Goal: Information Seeking & Learning: Learn about a topic

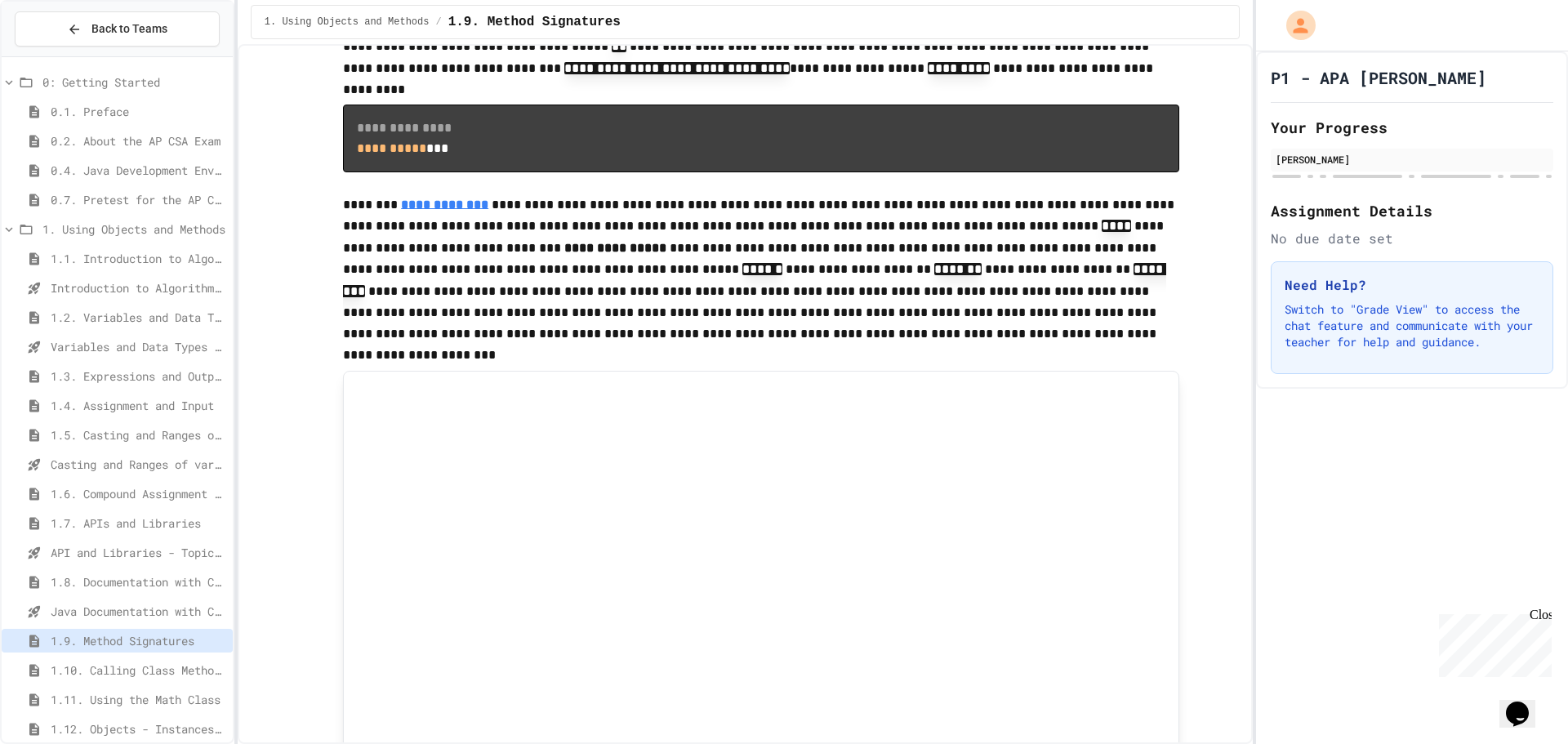
click at [167, 259] on span "1.1. Introduction to Algorithms, Programming, and Compilers" at bounding box center [138, 258] width 175 height 17
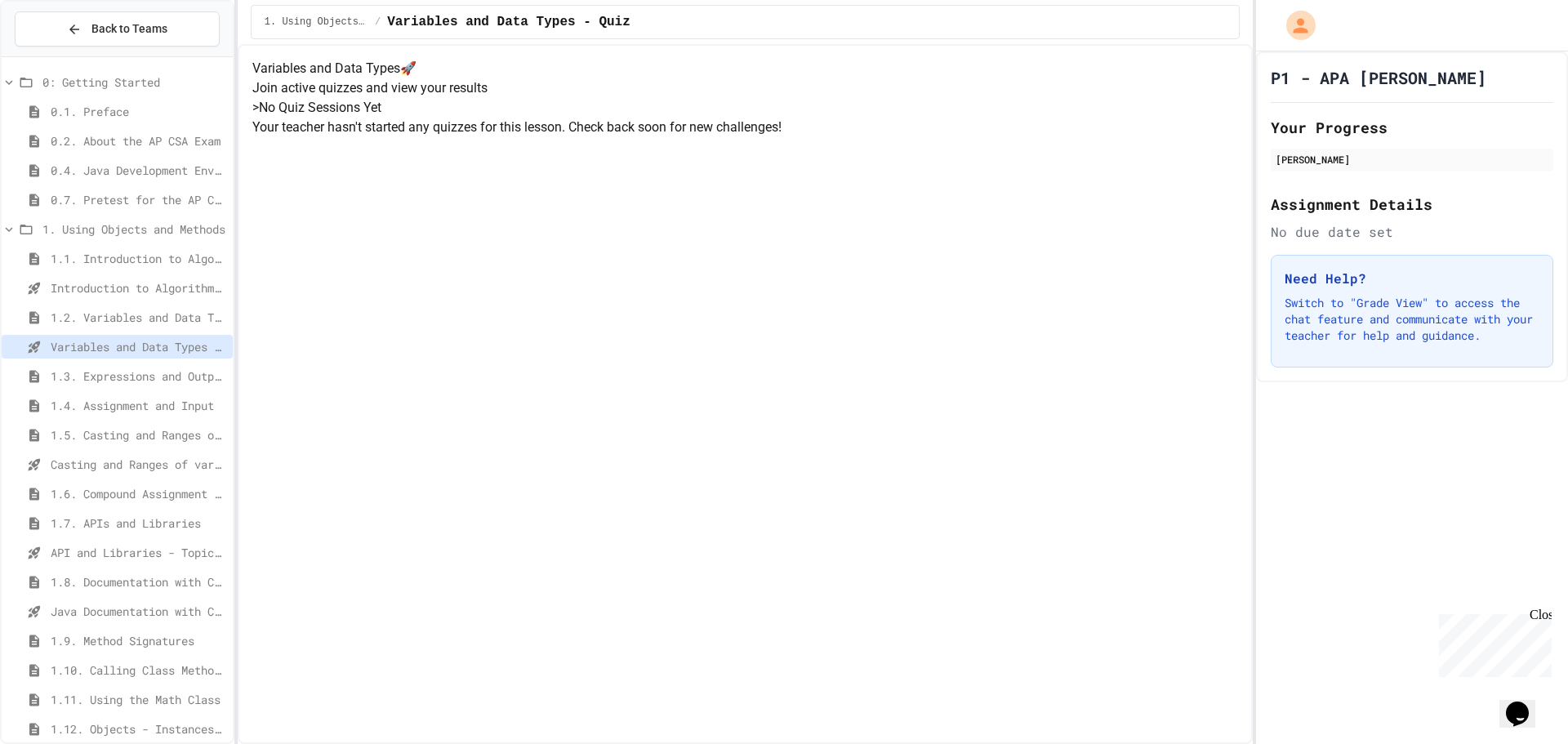
click at [174, 369] on span "1.3. Expressions and Output [New]" at bounding box center [138, 376] width 175 height 17
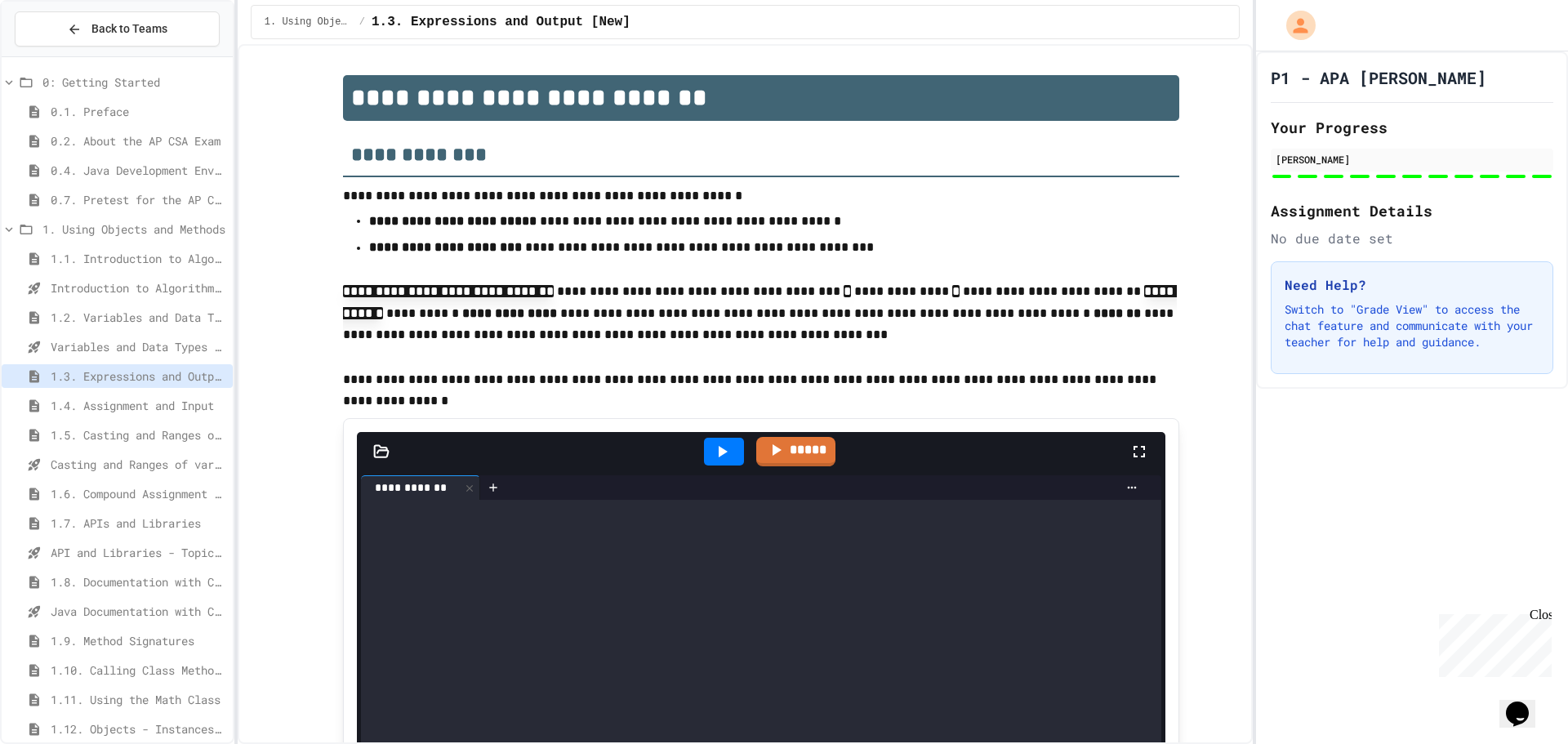
click at [158, 399] on span "1.4. Assignment and Input" at bounding box center [138, 405] width 175 height 17
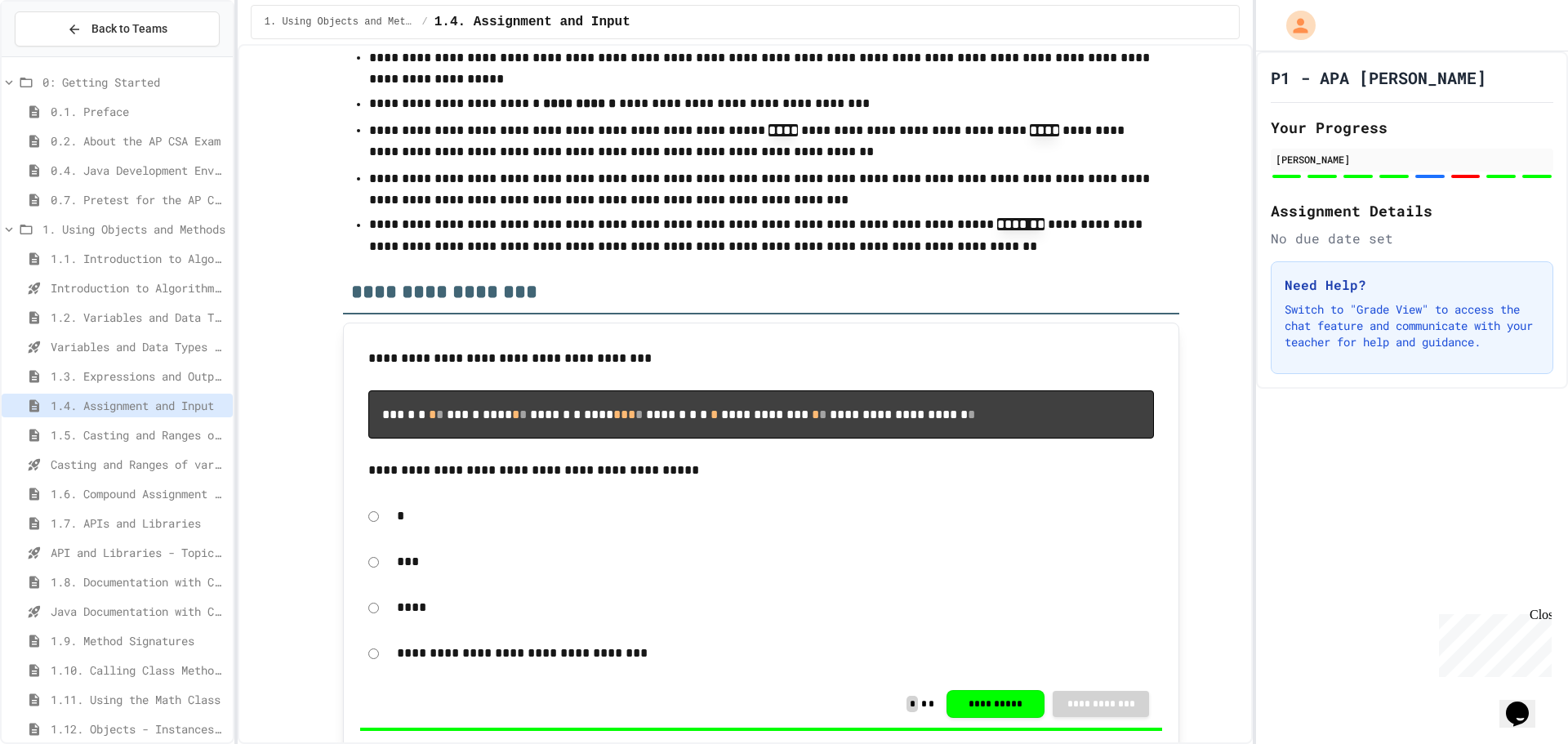
scroll to position [7545, 0]
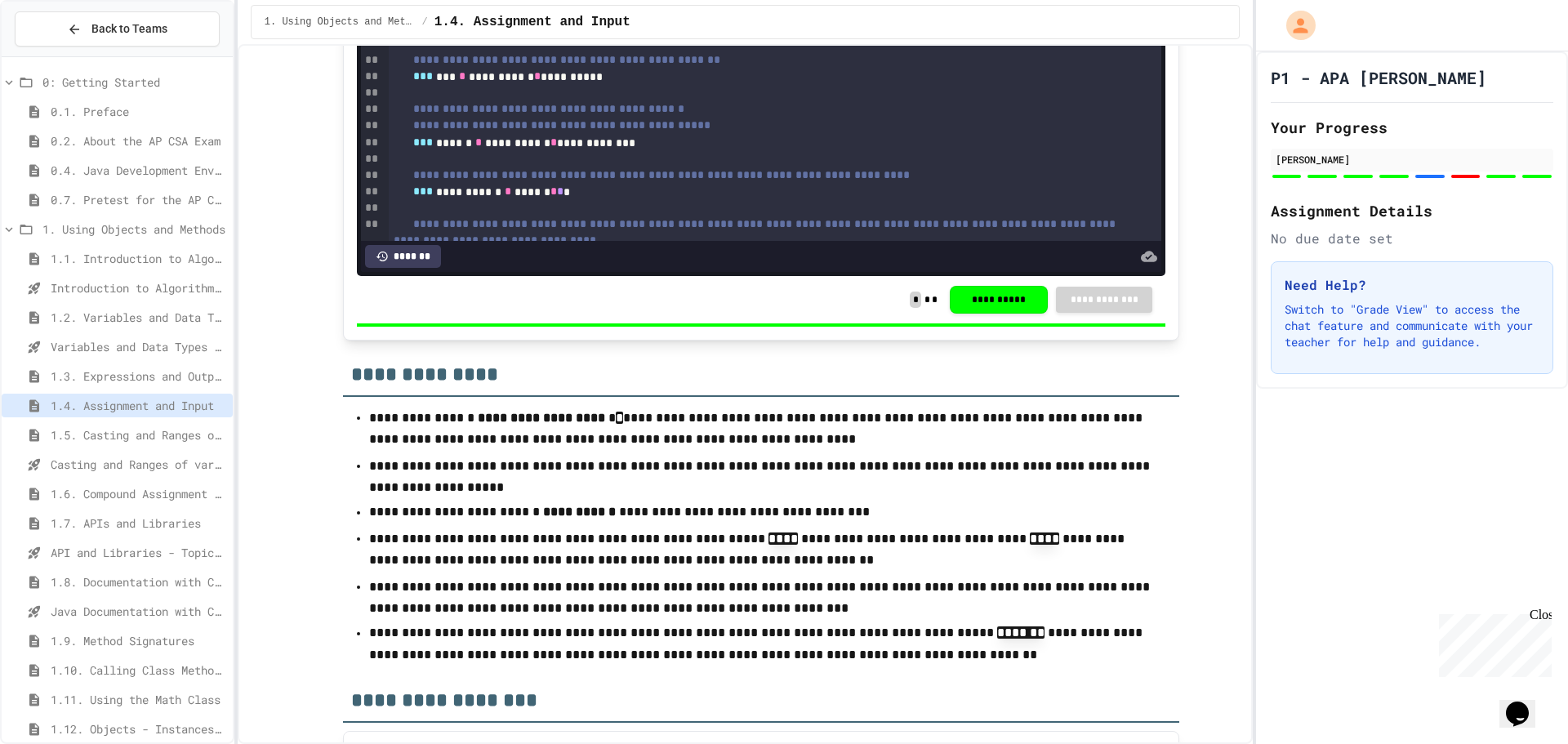
click at [148, 437] on span "1.5. Casting and Ranges of Values" at bounding box center [138, 434] width 175 height 17
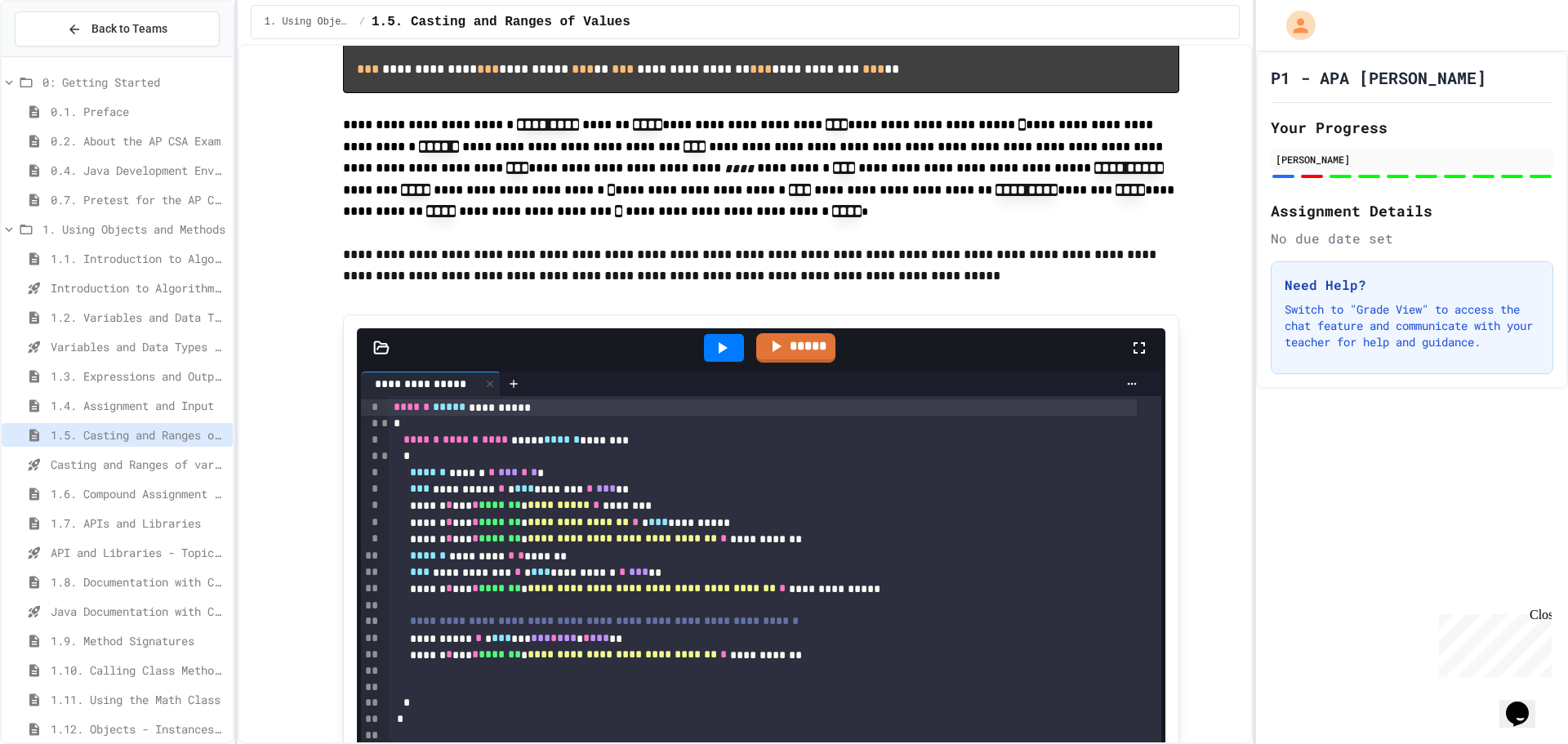
scroll to position [2613, 0]
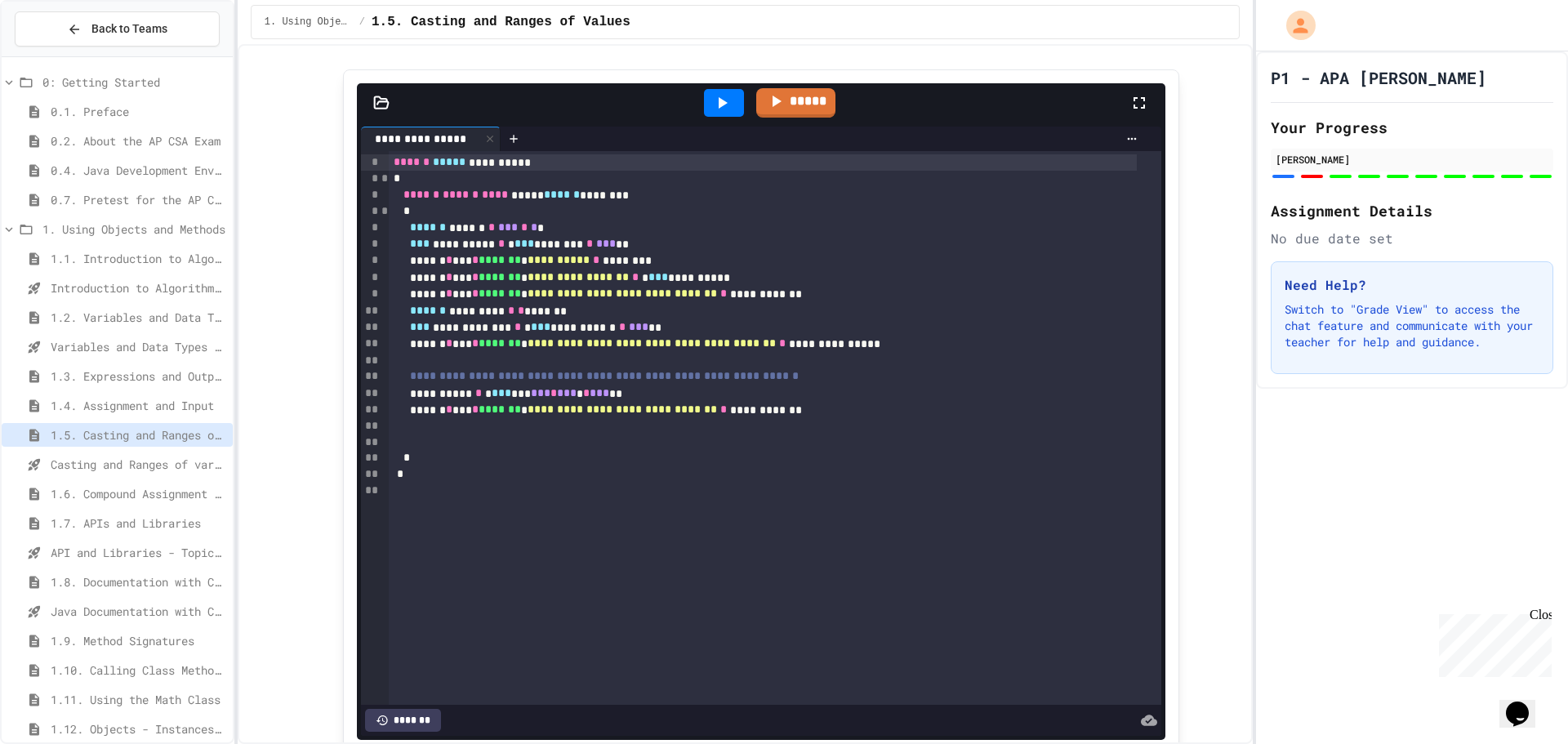
click at [138, 503] on div "1.6. Compound Assignment Operators" at bounding box center [117, 494] width 231 height 23
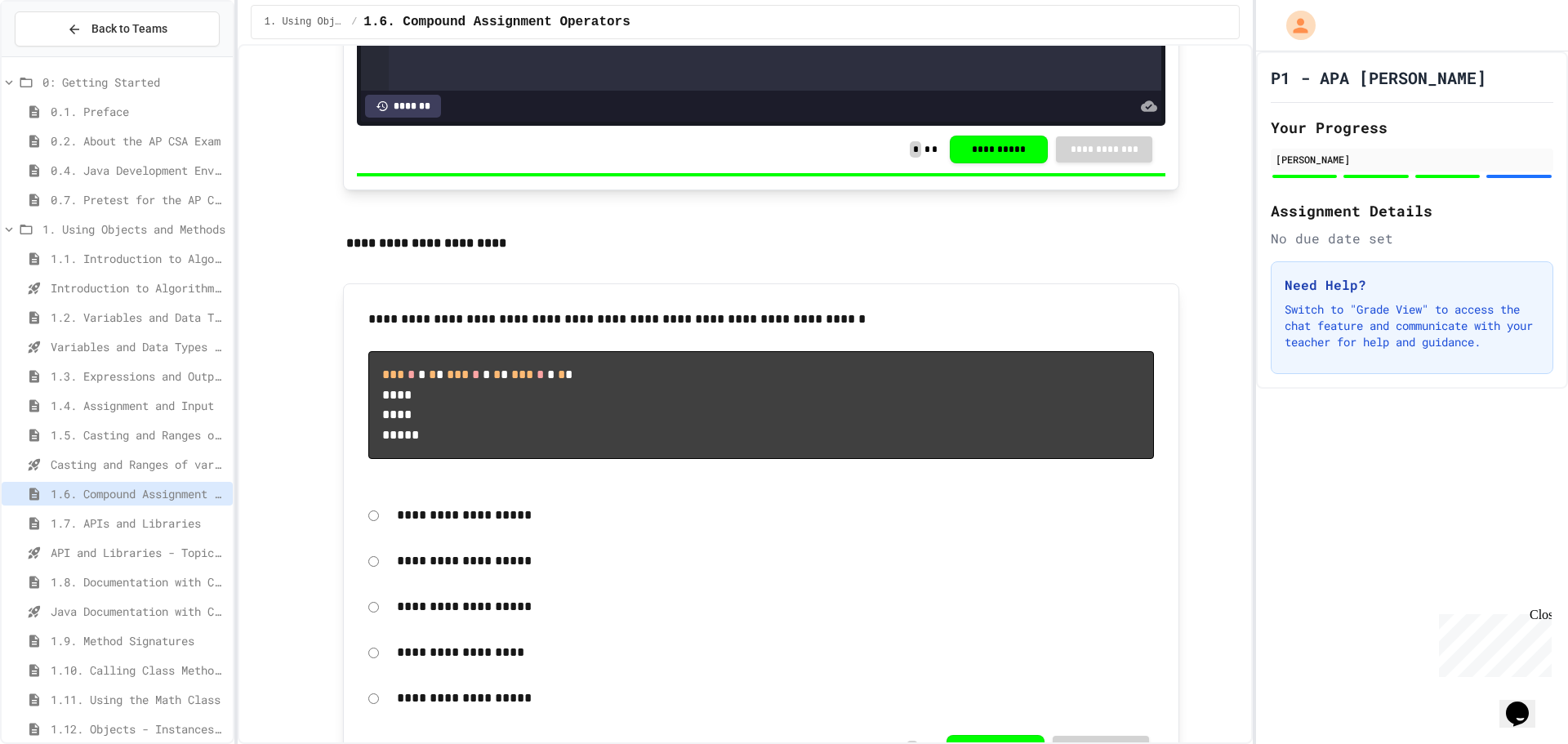
scroll to position [2467, 0]
